Goal: Find specific page/section: Find specific page/section

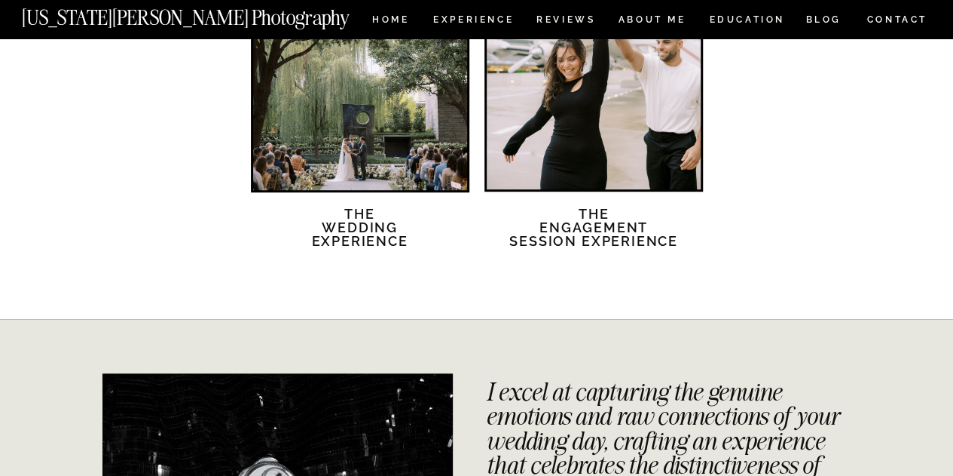
scroll to position [3316, 0]
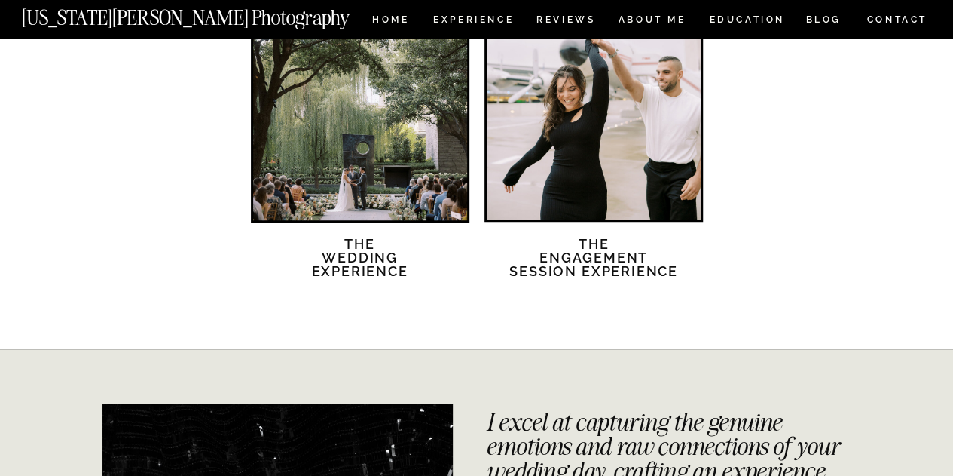
click at [396, 182] on div at bounding box center [360, 113] width 214 height 214
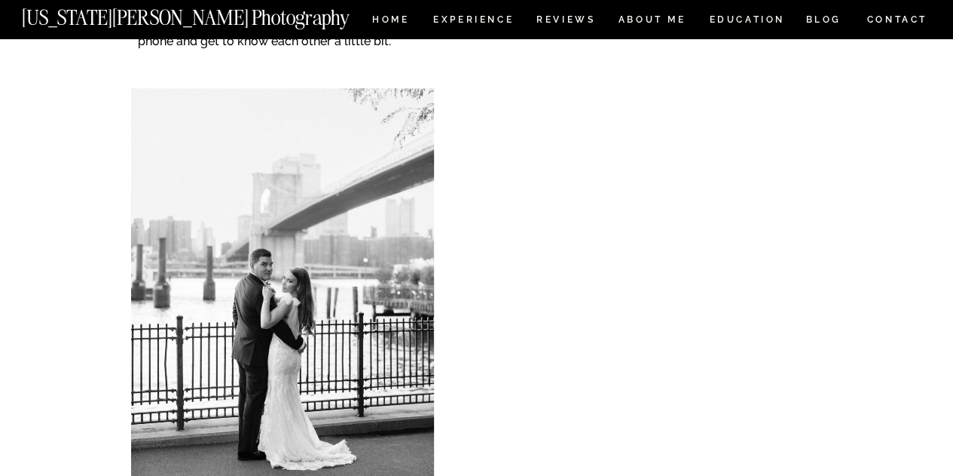
scroll to position [6330, 0]
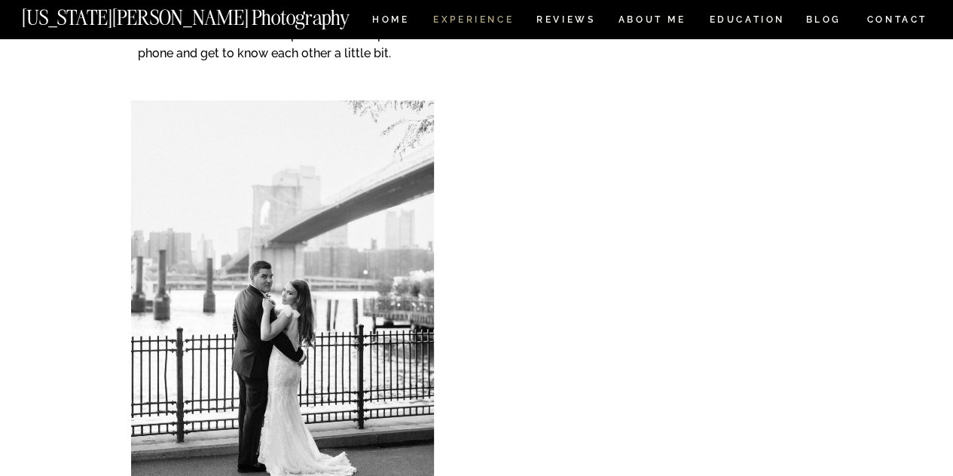
click at [471, 16] on nav "Experience" at bounding box center [472, 21] width 79 height 13
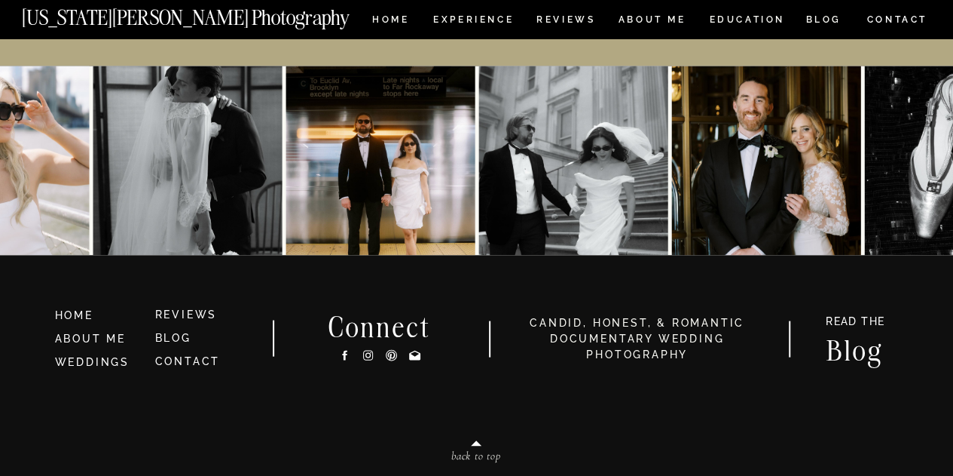
scroll to position [7162, 0]
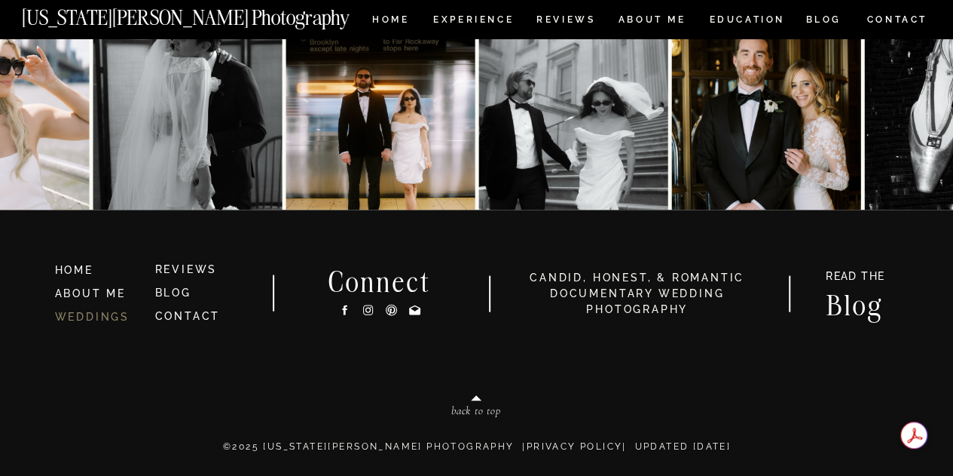
click at [80, 317] on link "WEDDINGS" at bounding box center [92, 316] width 75 height 12
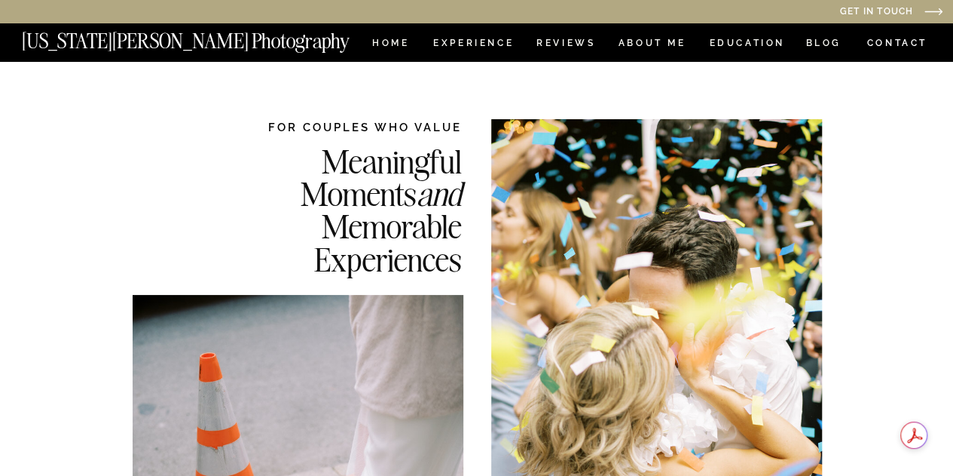
scroll to position [0, 0]
